Goal: Check status: Check status

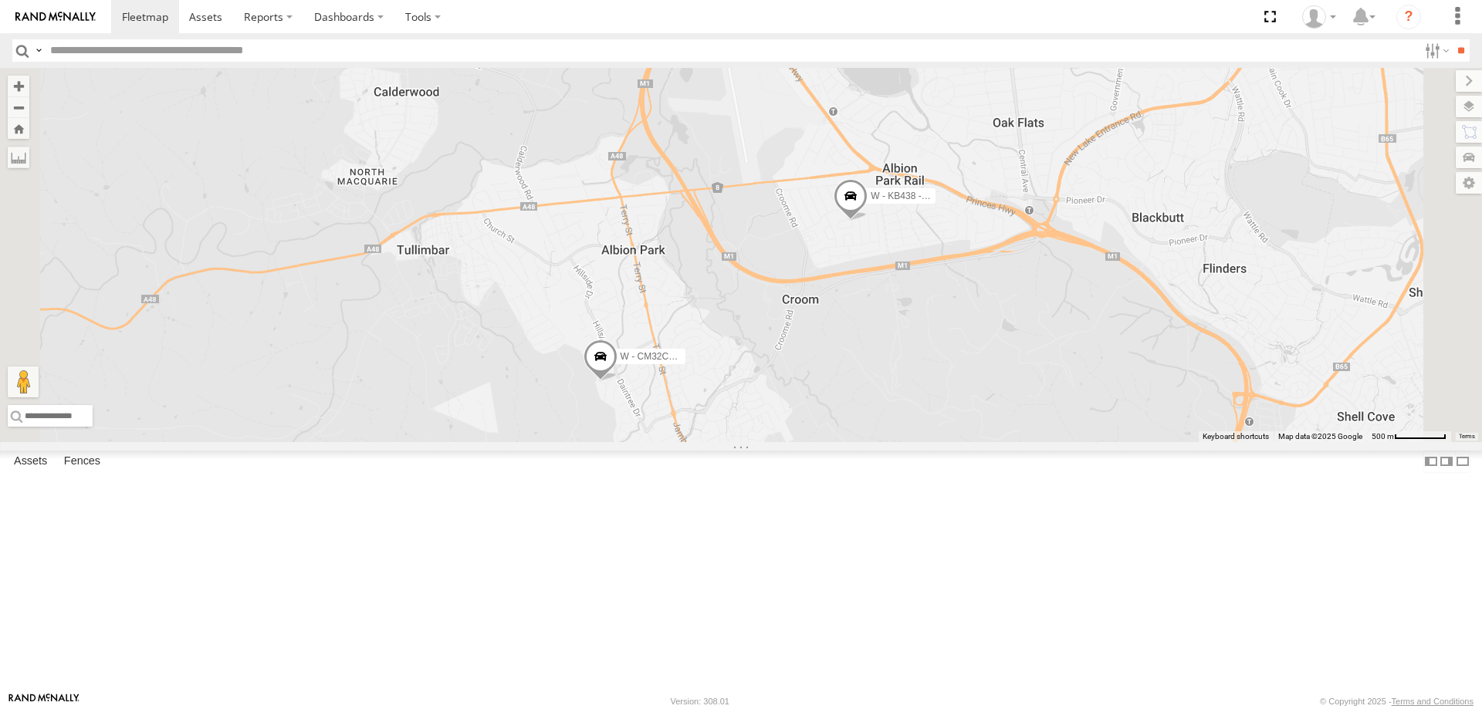
drag, startPoint x: 1066, startPoint y: 593, endPoint x: 1080, endPoint y: 499, distance: 94.4
click at [1080, 442] on div "W - KB438 - [PERSON_NAME] W - CM32CA - [PERSON_NAME]" at bounding box center [741, 255] width 1482 height 374
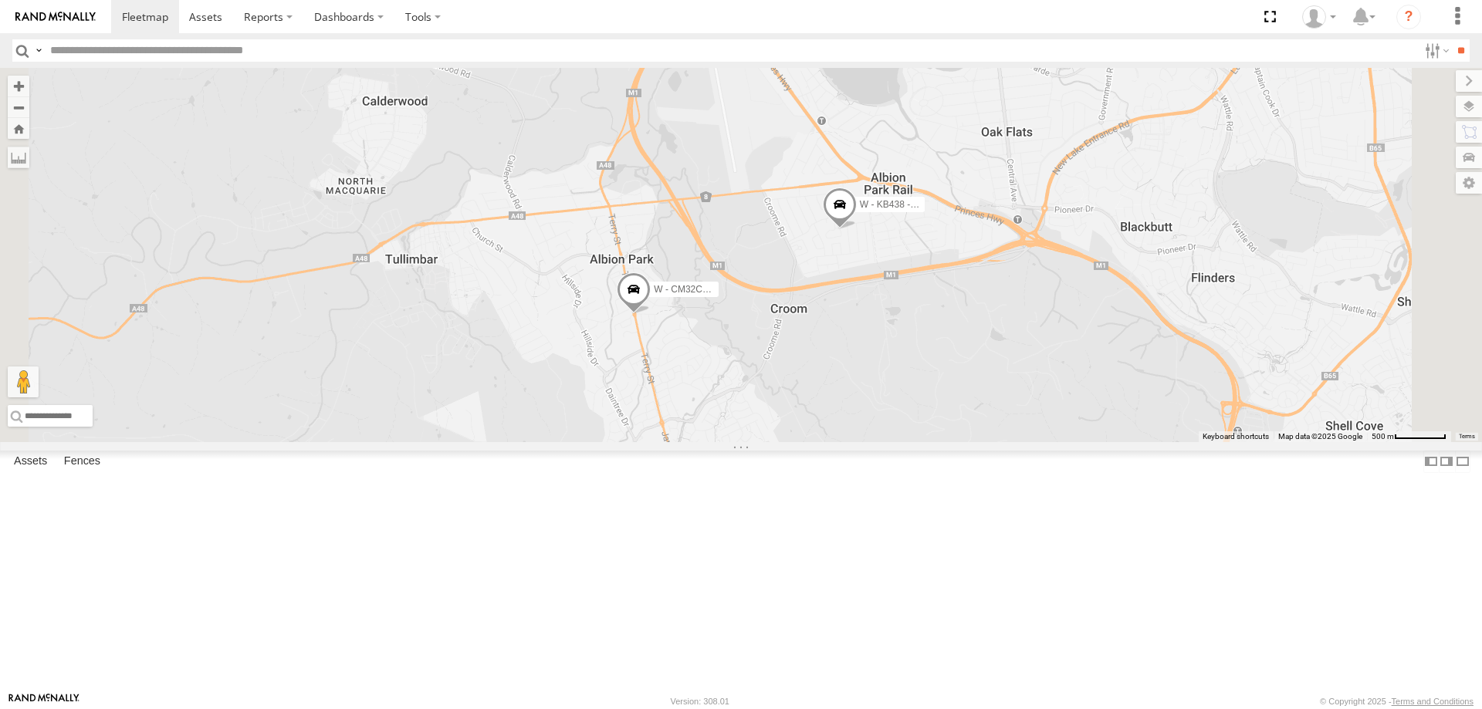
drag, startPoint x: 1079, startPoint y: 376, endPoint x: 1050, endPoint y: 425, distance: 57.4
click at [1050, 425] on div "W - KB438 - [PERSON_NAME] W - CM32CA - [PERSON_NAME]" at bounding box center [741, 255] width 1482 height 374
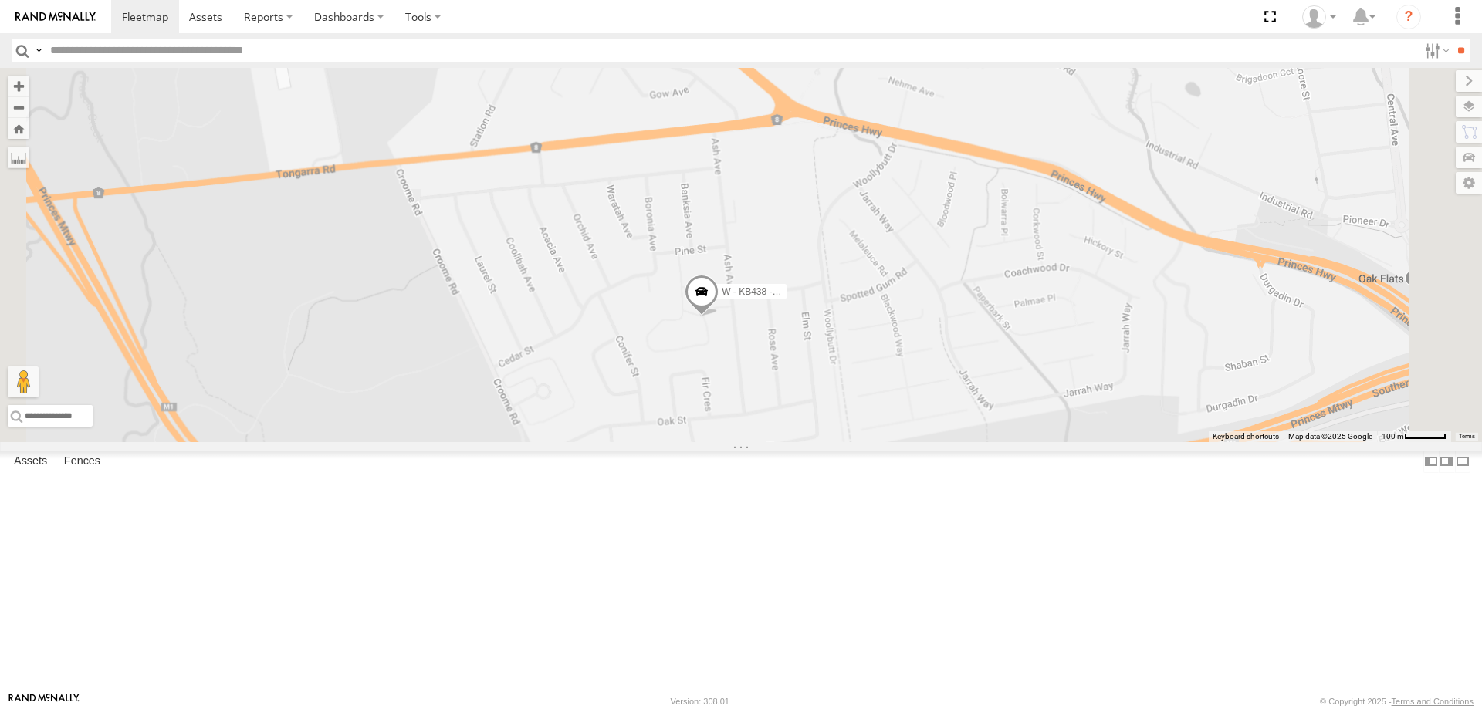
drag, startPoint x: 1176, startPoint y: 477, endPoint x: 1018, endPoint y: 460, distance: 159.1
click at [1018, 442] on div "W - KB438 - [PERSON_NAME]" at bounding box center [741, 255] width 1482 height 374
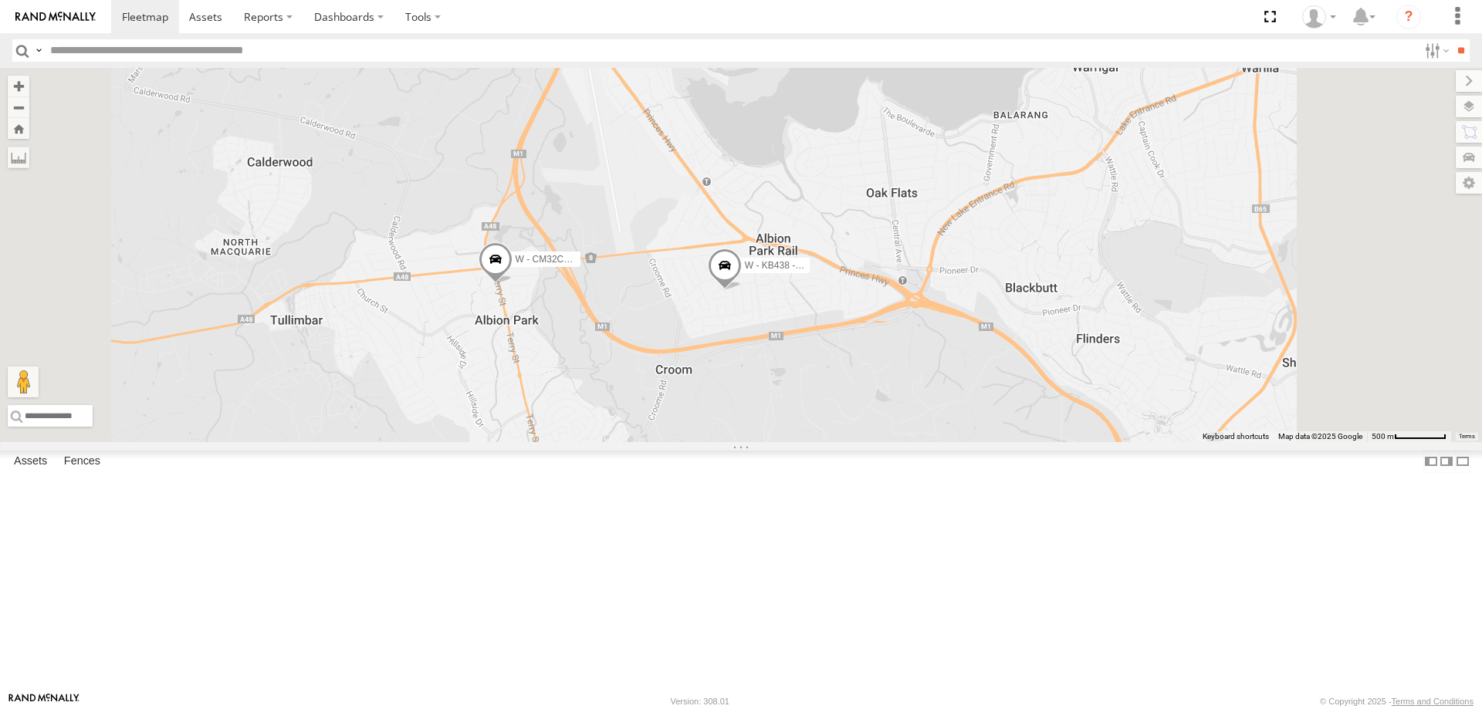
drag, startPoint x: 1084, startPoint y: 461, endPoint x: 1071, endPoint y: 454, distance: 14.2
click at [1074, 442] on div "W - KB438 - [PERSON_NAME] W - CM32CA - [PERSON_NAME]" at bounding box center [741, 255] width 1482 height 374
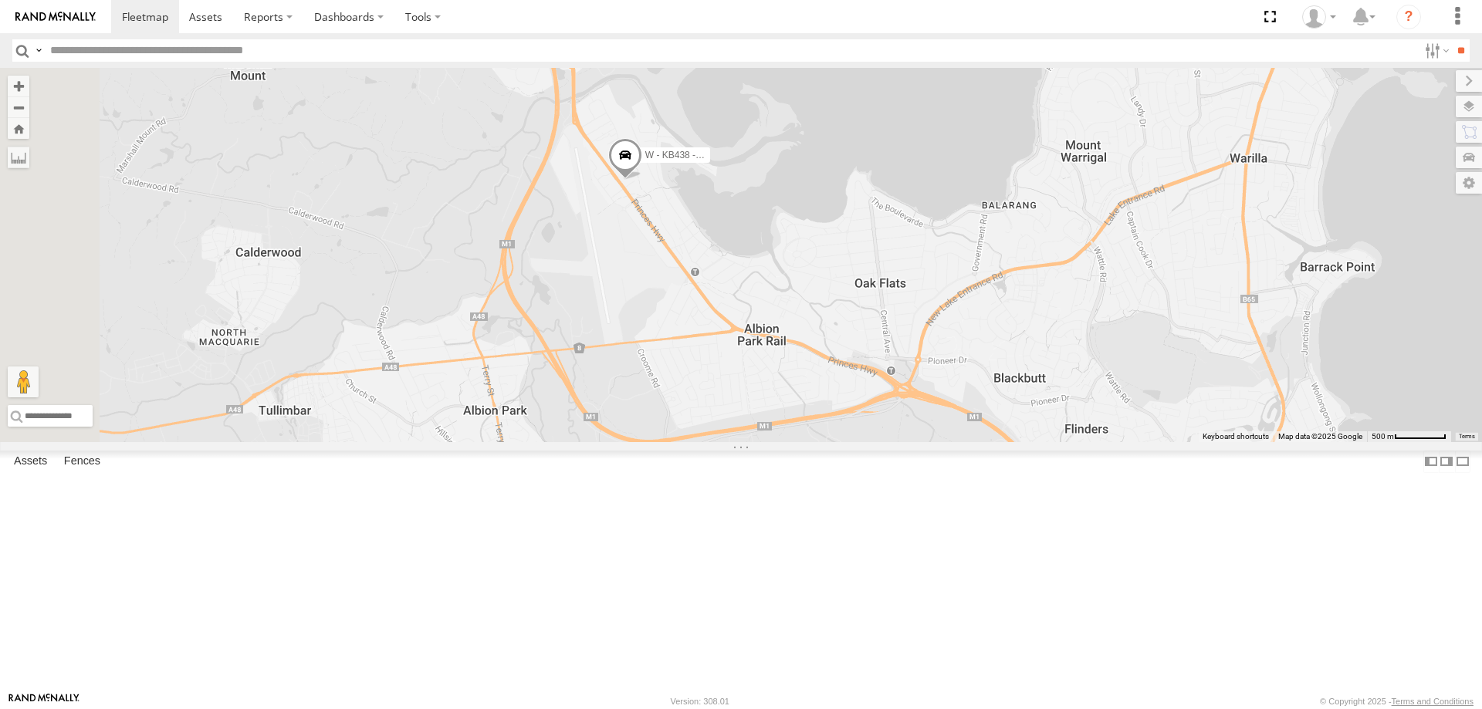
drag, startPoint x: 842, startPoint y: 275, endPoint x: 842, endPoint y: 376, distance: 101.1
click at [842, 375] on div "W - KB438 - [PERSON_NAME]" at bounding box center [741, 255] width 1482 height 374
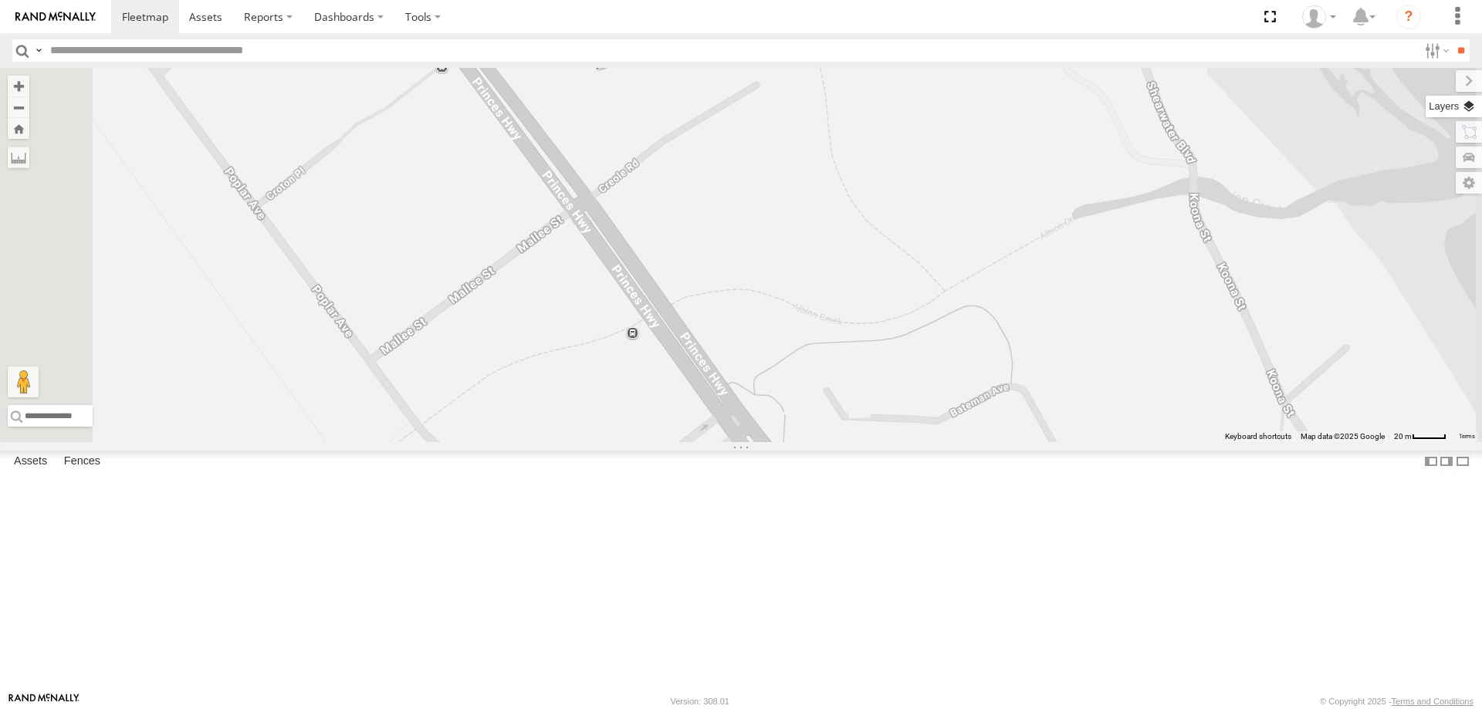
click at [1471, 106] on label at bounding box center [1453, 107] width 56 height 22
click at [0, 0] on label at bounding box center [0, 0] width 0 height 0
click at [0, 0] on span "Satellite" at bounding box center [0, 0] width 0 height 0
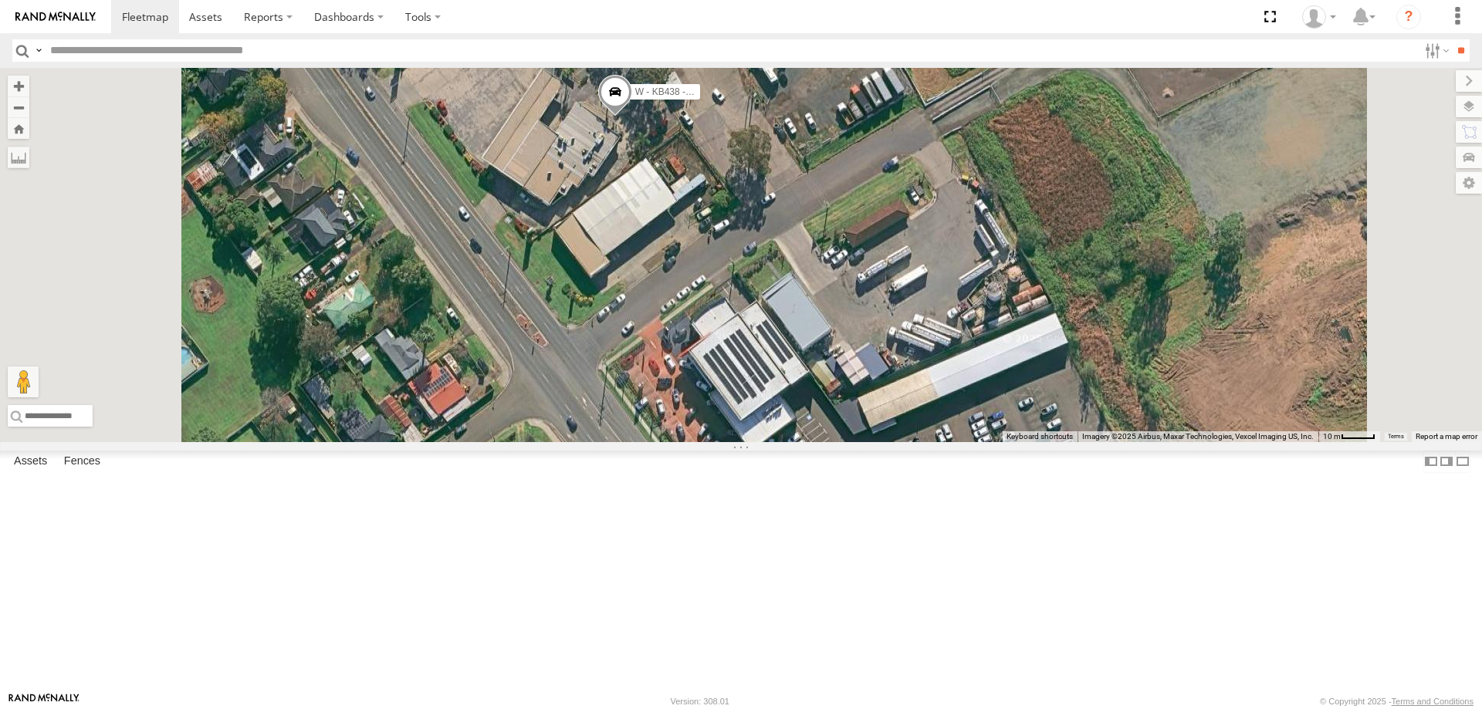
drag, startPoint x: 783, startPoint y: 202, endPoint x: 782, endPoint y: 415, distance: 213.0
click at [782, 414] on div "W - KB438 - [PERSON_NAME]" at bounding box center [741, 255] width 1482 height 374
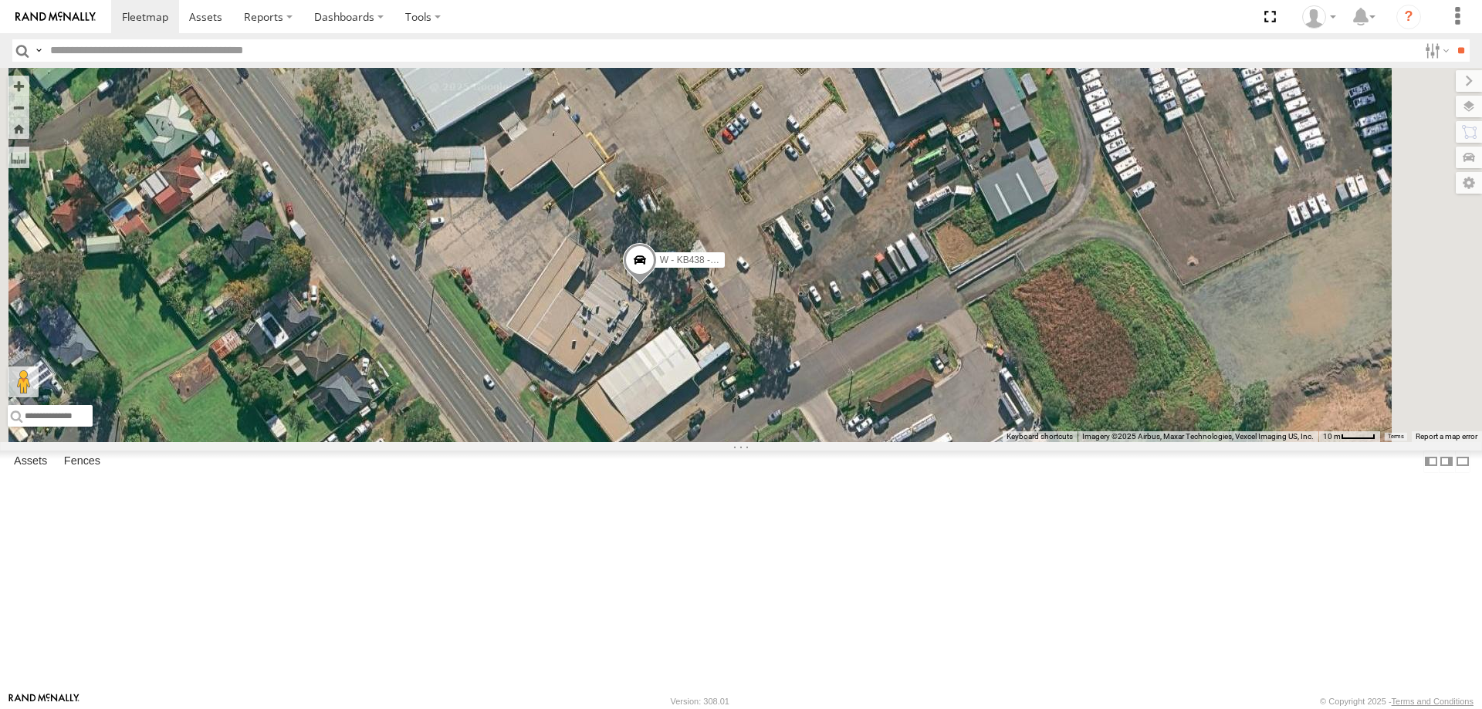
drag, startPoint x: 748, startPoint y: 438, endPoint x: 774, endPoint y: 443, distance: 26.6
click at [774, 442] on div "W - KB438 - [PERSON_NAME]" at bounding box center [741, 255] width 1482 height 374
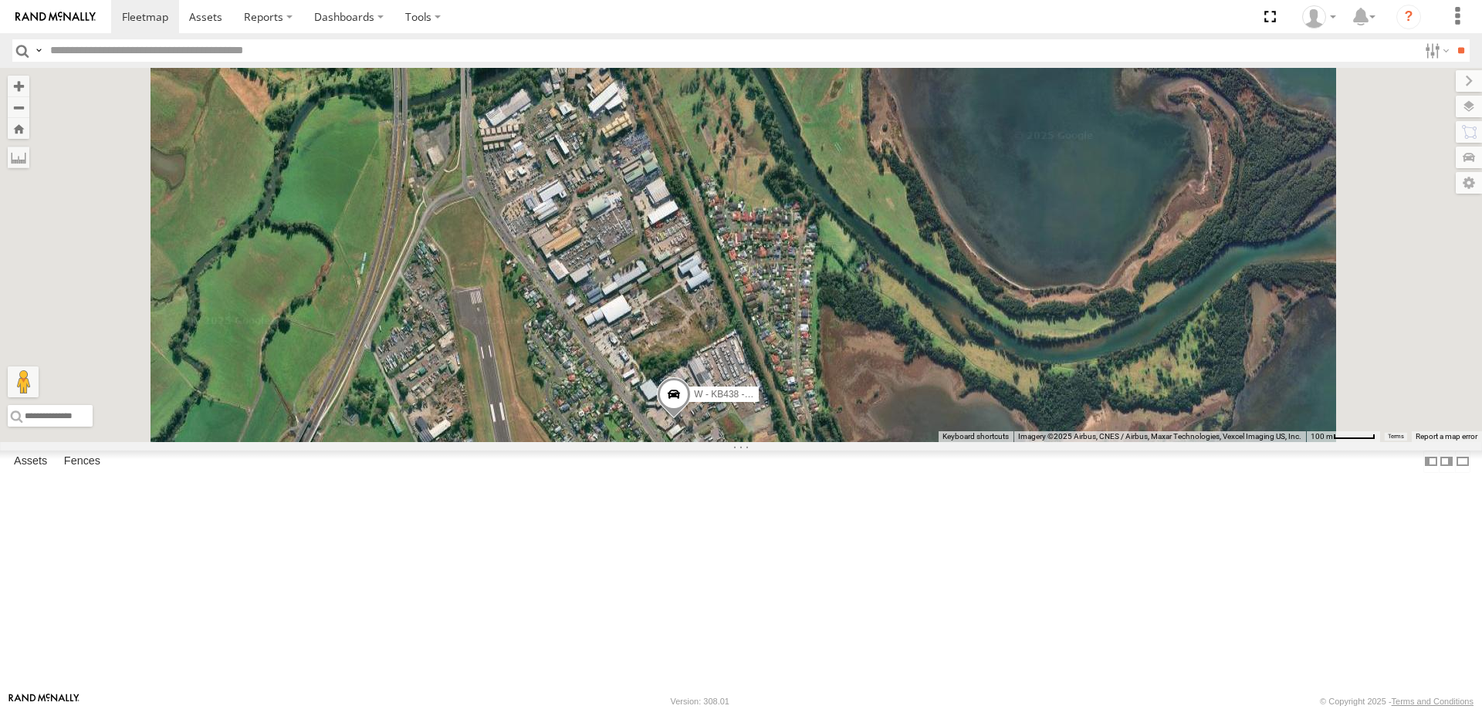
drag, startPoint x: 948, startPoint y: 533, endPoint x: 893, endPoint y: 520, distance: 57.1
click at [923, 442] on div "W - KB438 - [PERSON_NAME]" at bounding box center [741, 255] width 1482 height 374
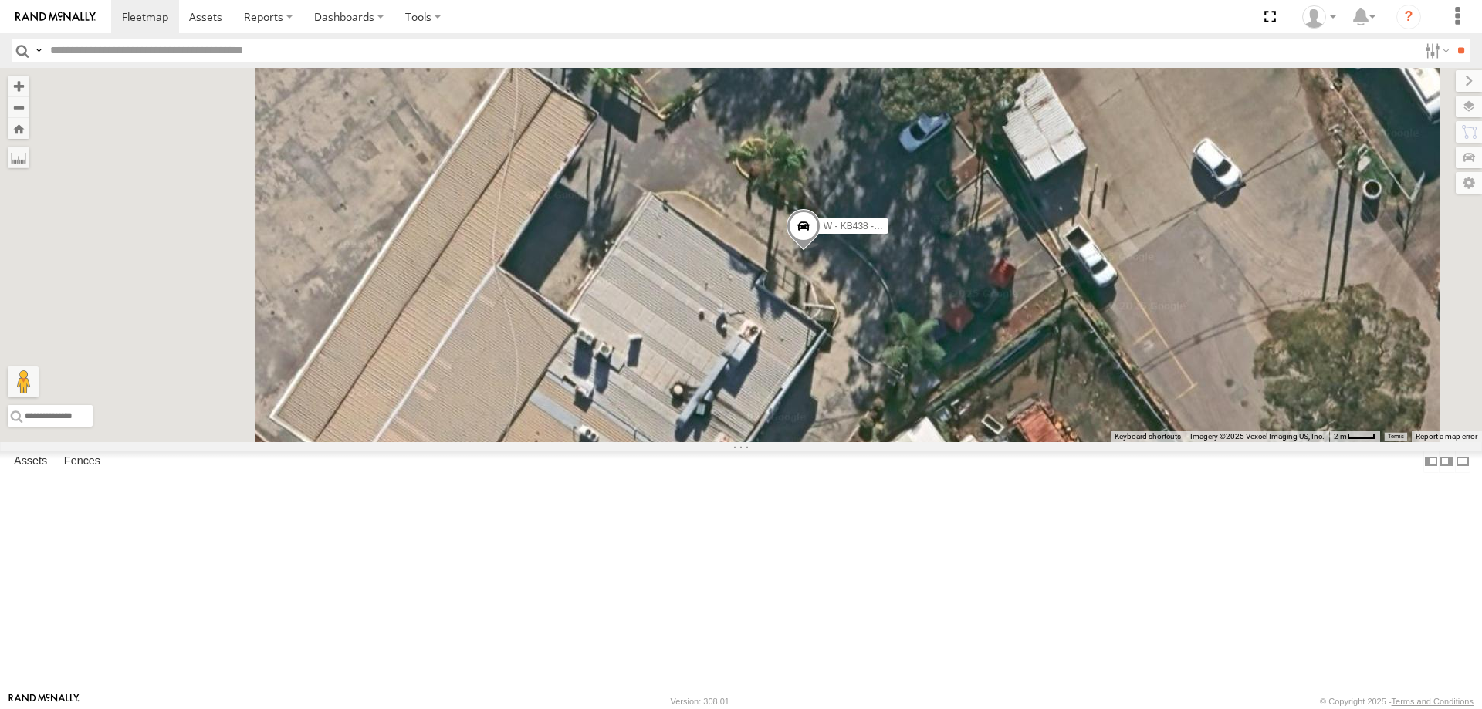
drag, startPoint x: 888, startPoint y: 464, endPoint x: 929, endPoint y: 494, distance: 50.8
click at [929, 442] on div "W - KB438 - [PERSON_NAME]" at bounding box center [741, 255] width 1482 height 374
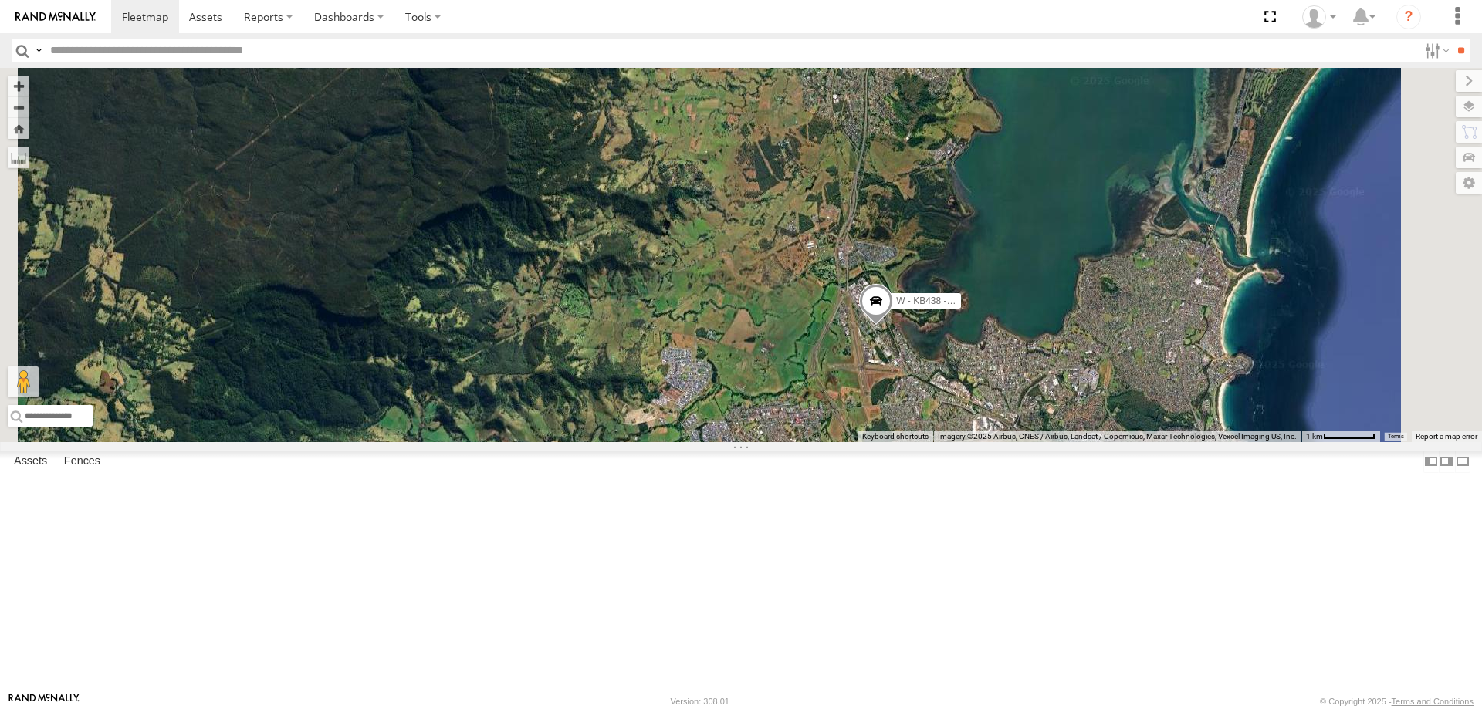
click at [0, 0] on span "Roadmap" at bounding box center [0, 0] width 0 height 0
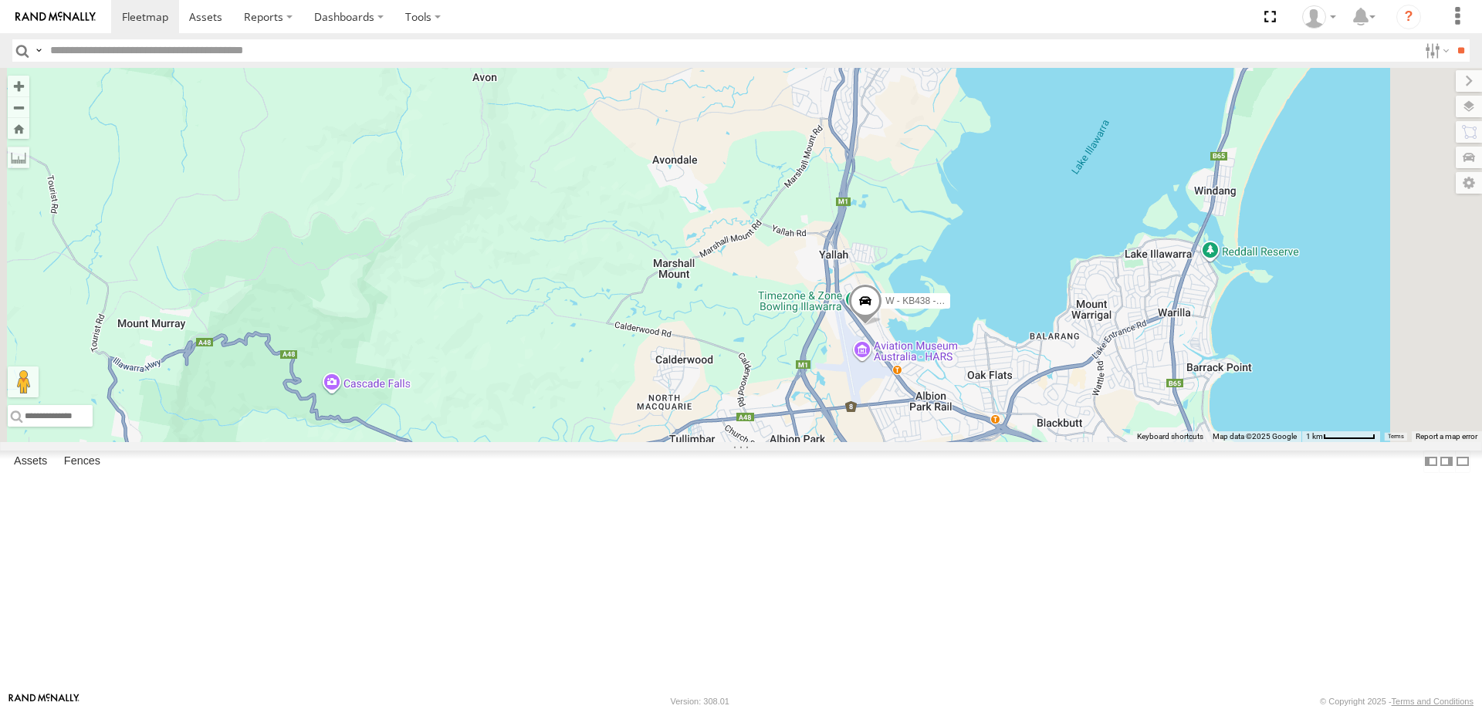
drag, startPoint x: 1102, startPoint y: 483, endPoint x: 1050, endPoint y: 483, distance: 51.7
click at [1050, 442] on div "W - KB438 - [PERSON_NAME] W - IHW009 - [PERSON_NAME]" at bounding box center [741, 255] width 1482 height 374
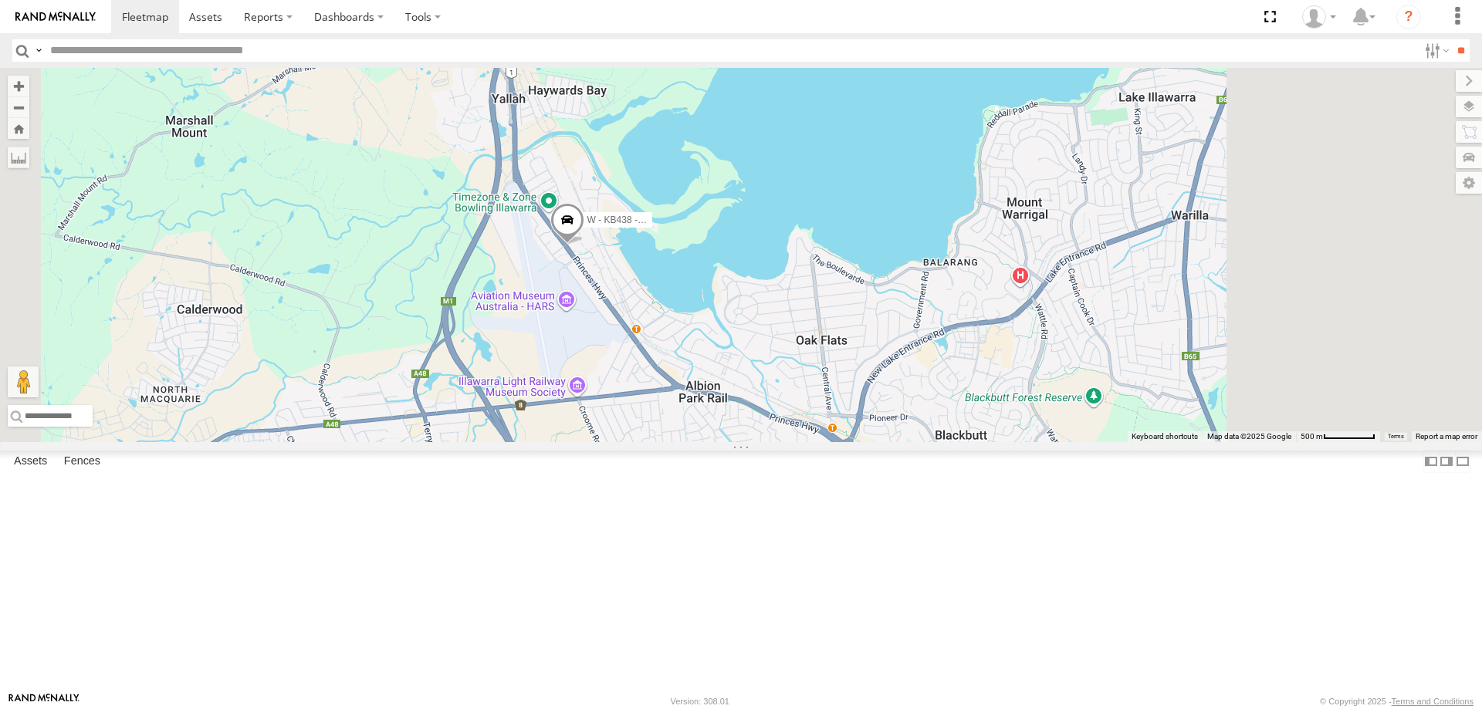
drag, startPoint x: 951, startPoint y: 422, endPoint x: 854, endPoint y: 396, distance: 100.7
click at [854, 395] on div "W - KB438 - [PERSON_NAME] W - IHW009 - [PERSON_NAME]" at bounding box center [741, 255] width 1482 height 374
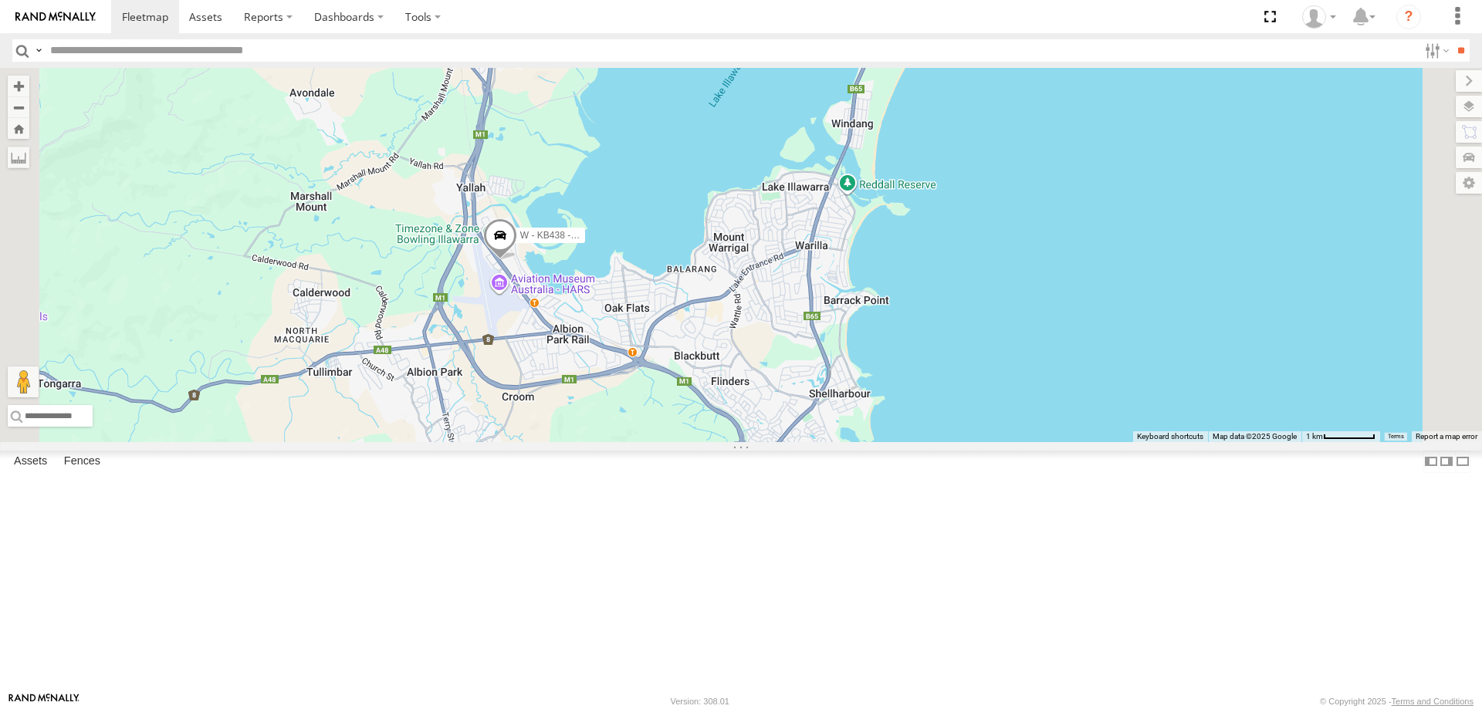
drag, startPoint x: 972, startPoint y: 425, endPoint x: 489, endPoint y: 169, distance: 546.8
click at [925, 426] on div "W - KB438 - [PERSON_NAME] W - IHW009 - [PERSON_NAME]" at bounding box center [741, 255] width 1482 height 374
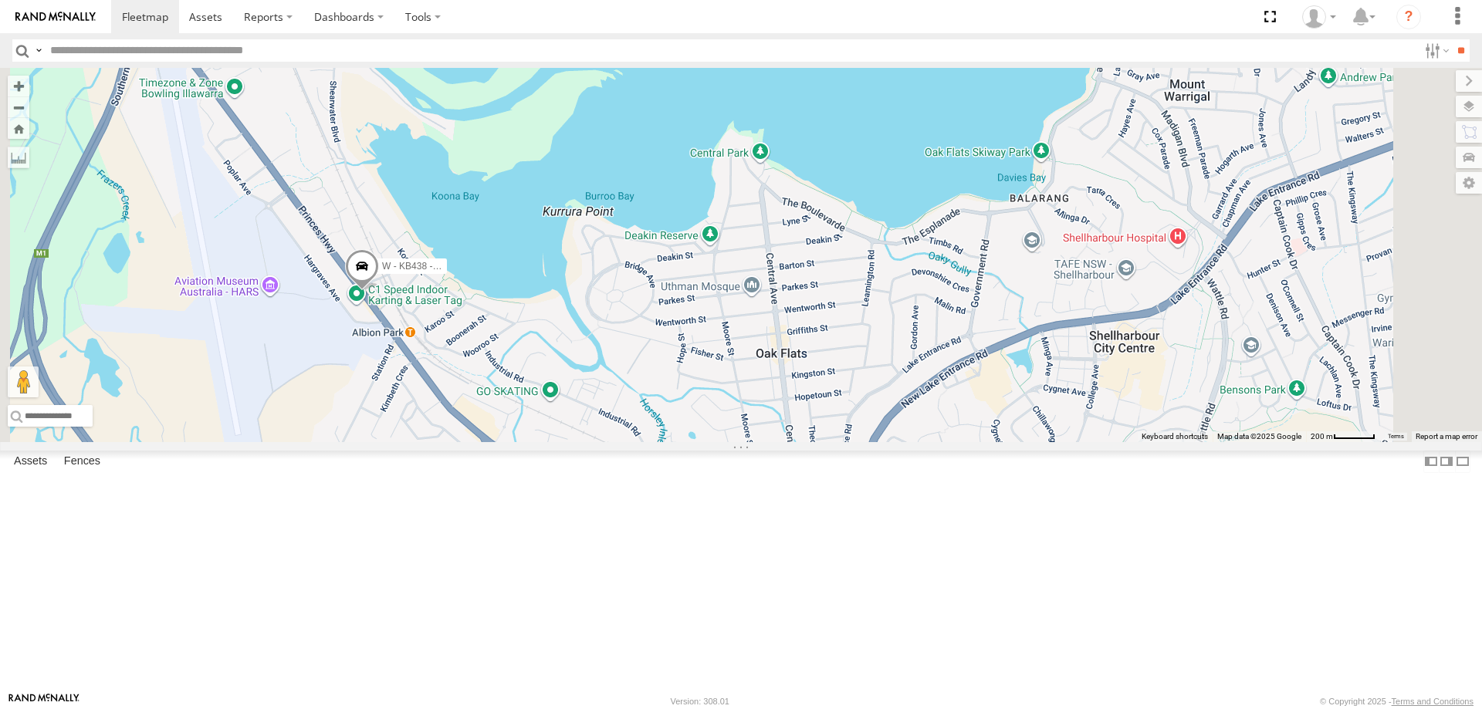
drag, startPoint x: 887, startPoint y: 548, endPoint x: 721, endPoint y: 504, distance: 172.4
click at [721, 442] on div "W - KB438 - [PERSON_NAME] W - IHW009 - [PERSON_NAME]" at bounding box center [741, 255] width 1482 height 374
